Goal: Information Seeking & Learning: Learn about a topic

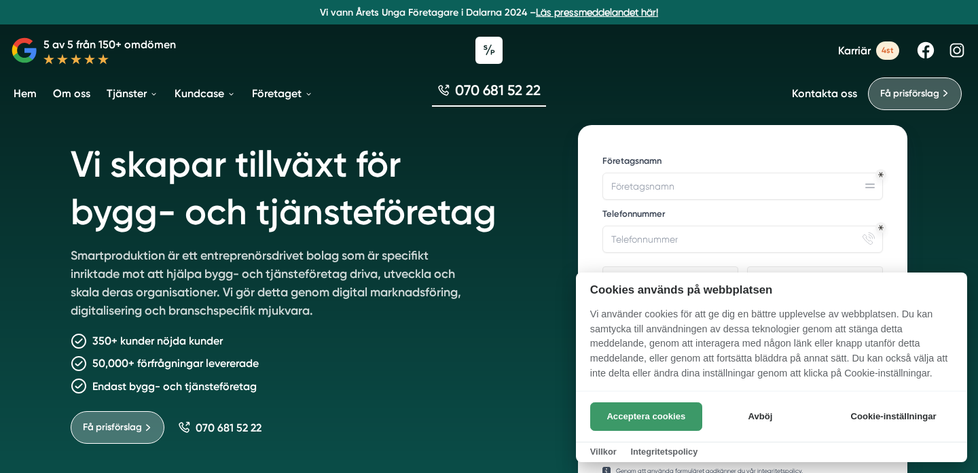
click at [618, 419] on button "Acceptera cookies" at bounding box center [646, 416] width 112 height 29
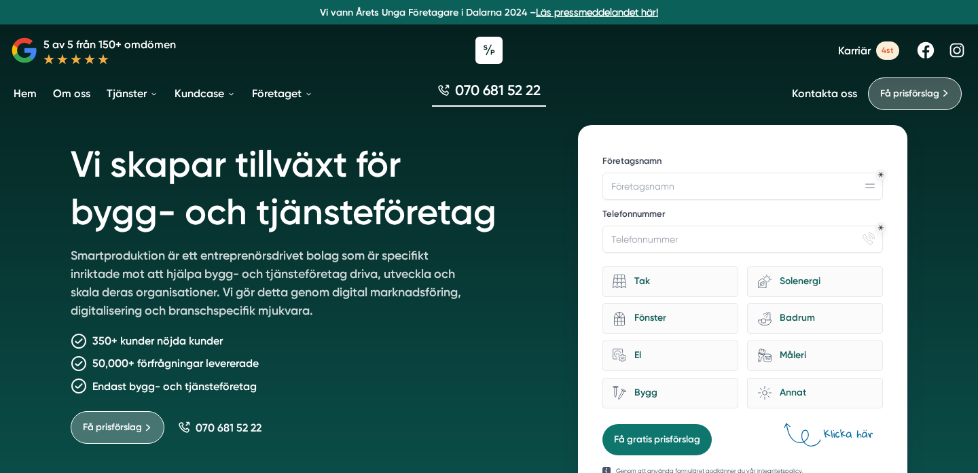
click at [74, 99] on link "Om oss" at bounding box center [71, 93] width 43 height 35
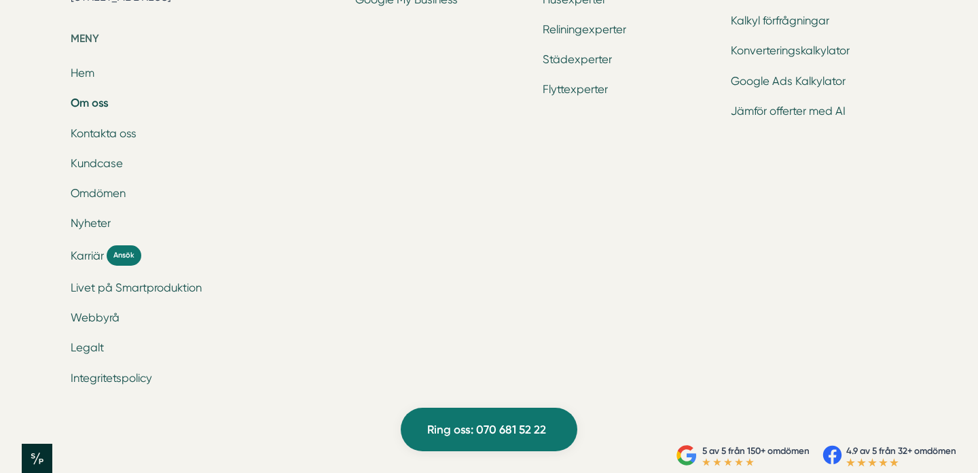
scroll to position [4608, 0]
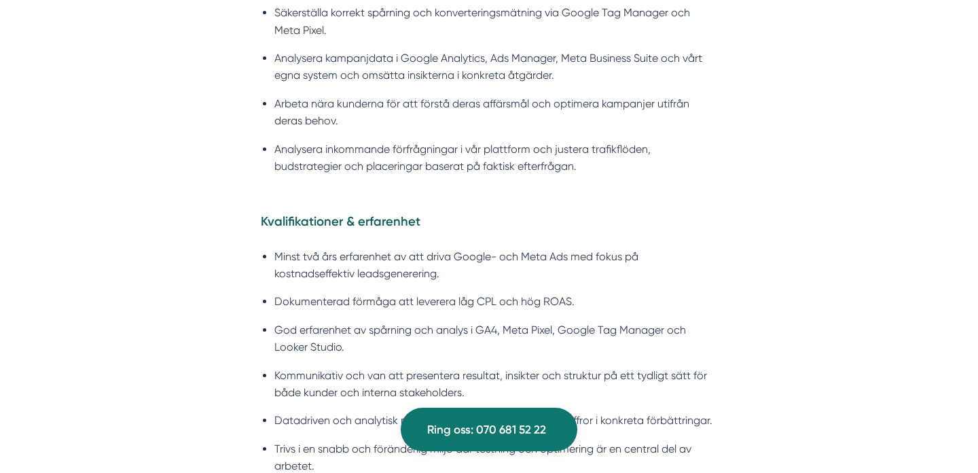
scroll to position [1311, 0]
